Goal: Book appointment/travel/reservation

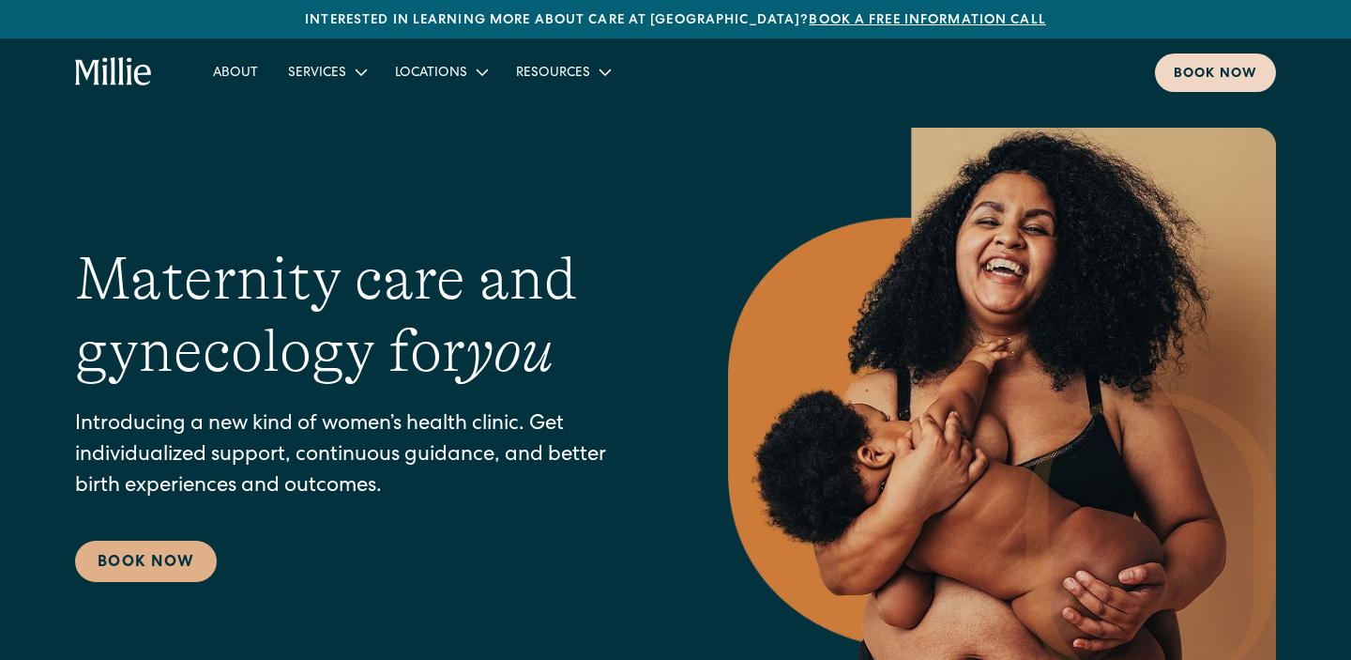
click at [1232, 69] on div "Book now" at bounding box center [1216, 75] width 84 height 20
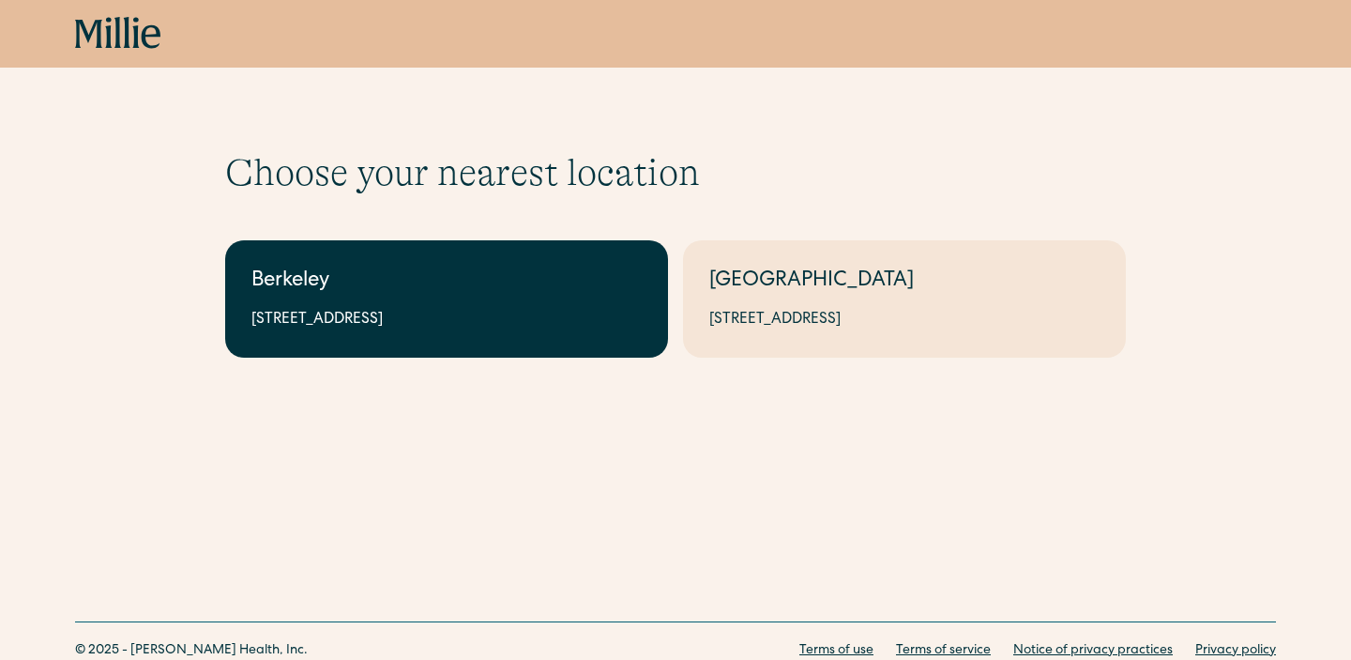
click at [620, 270] on div "Berkeley" at bounding box center [446, 281] width 390 height 31
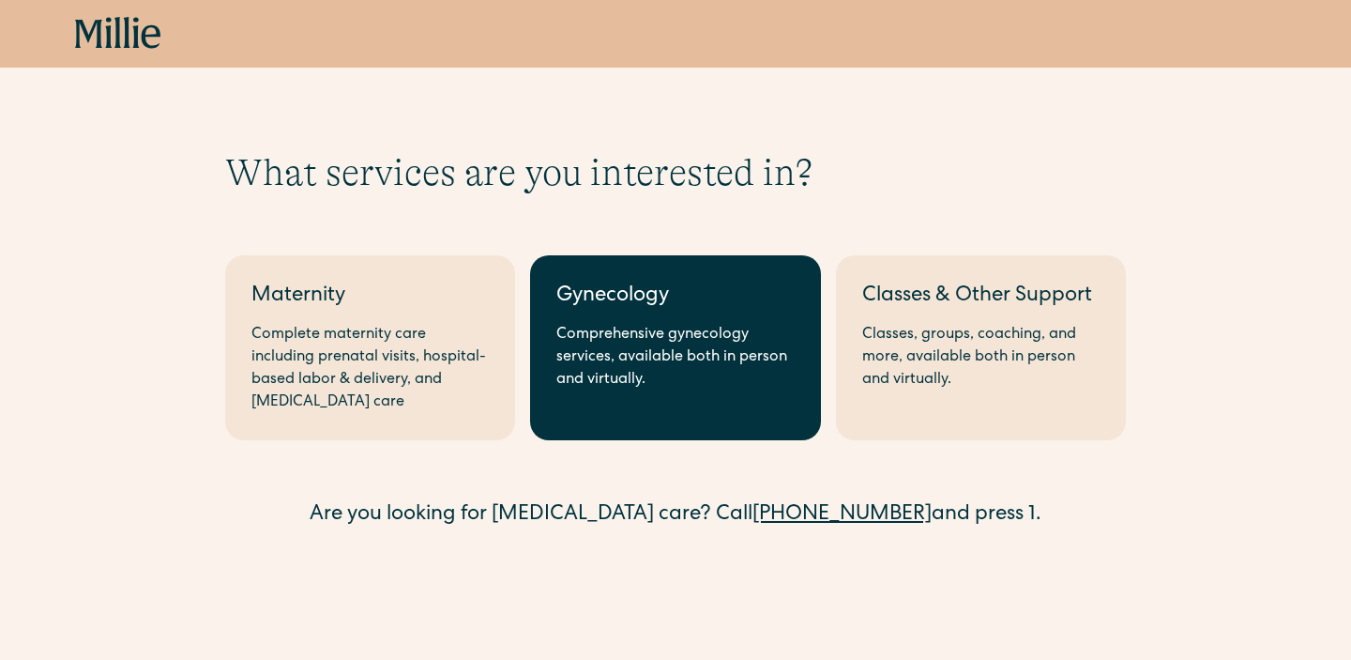
click at [640, 377] on div "Comprehensive gynecology services, available both in person and virtually." at bounding box center [674, 358] width 237 height 68
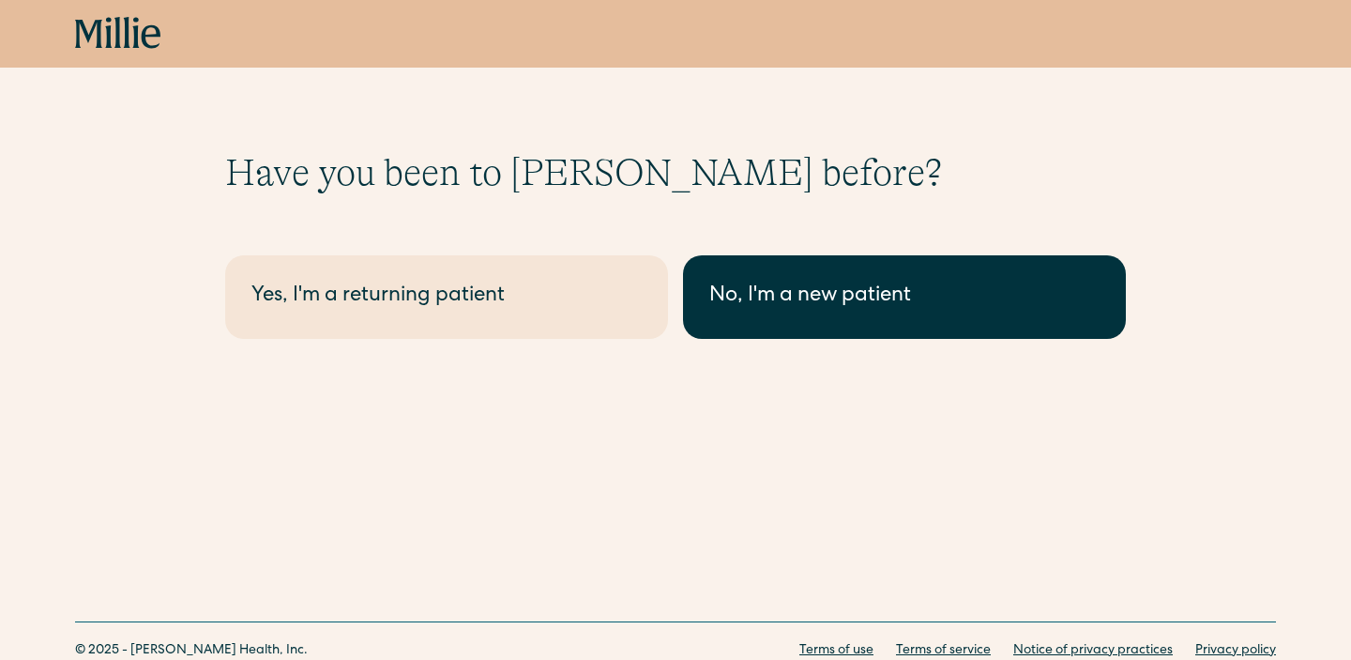
click at [867, 300] on div "No, I'm a new patient" at bounding box center [904, 296] width 390 height 31
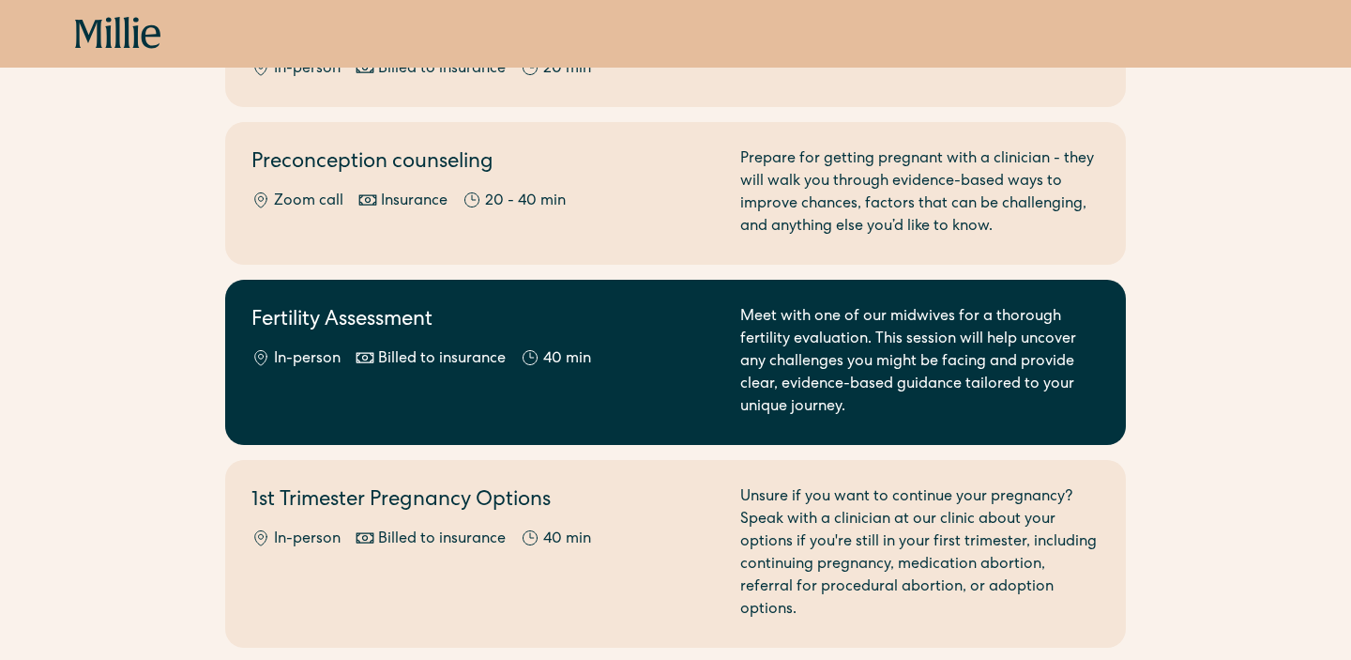
scroll to position [1243, 0]
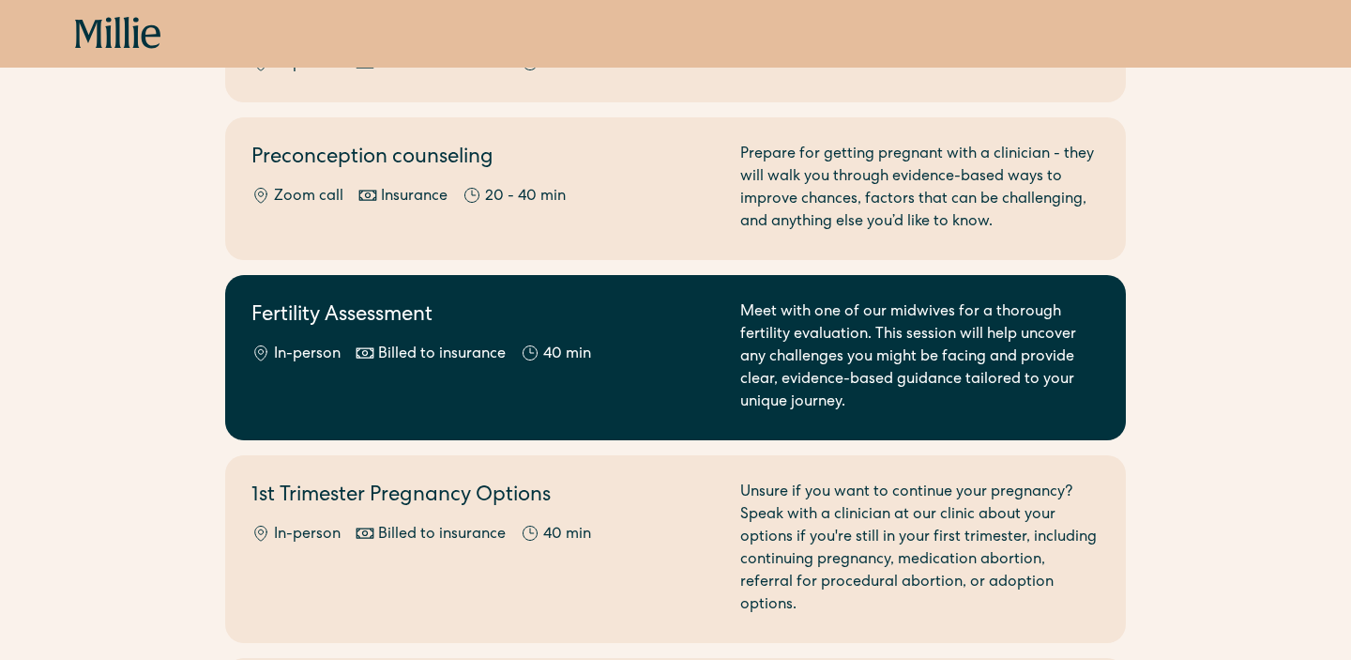
click at [632, 391] on link "Fertility Assessment In-person Billed to insurance 40 min Meet with one of our …" at bounding box center [675, 357] width 901 height 165
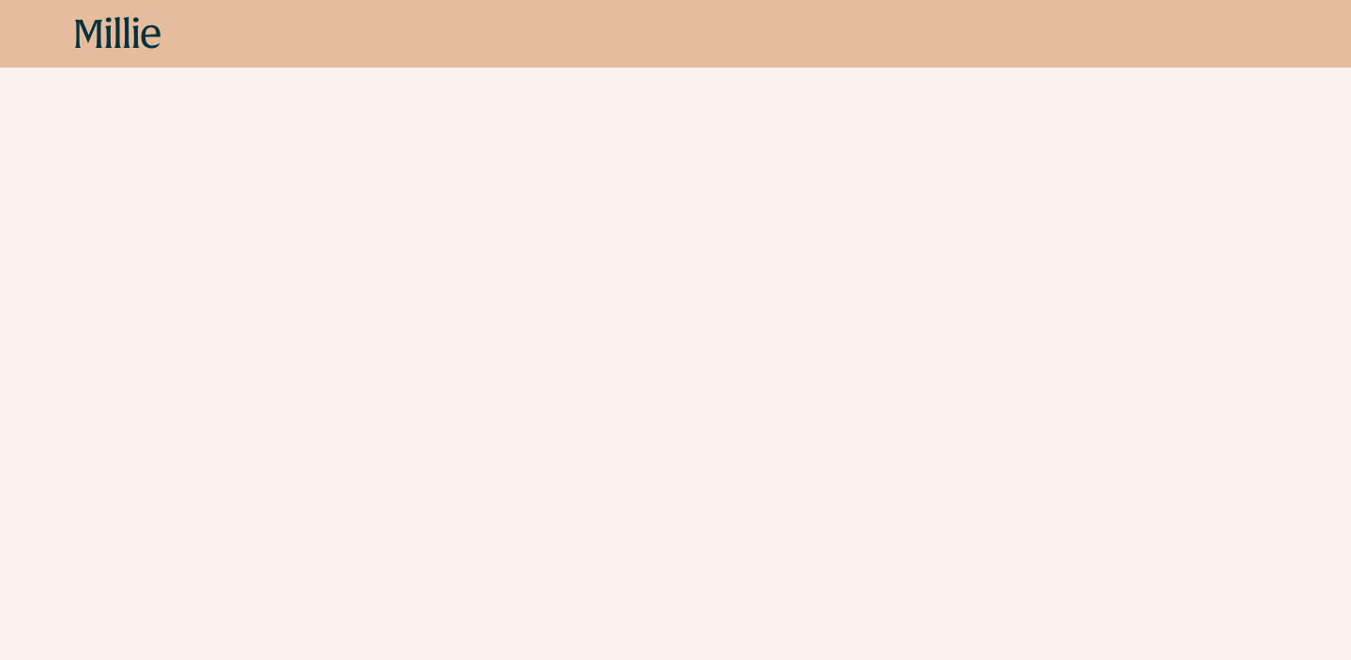
scroll to position [505, 0]
